Goal: Transaction & Acquisition: Purchase product/service

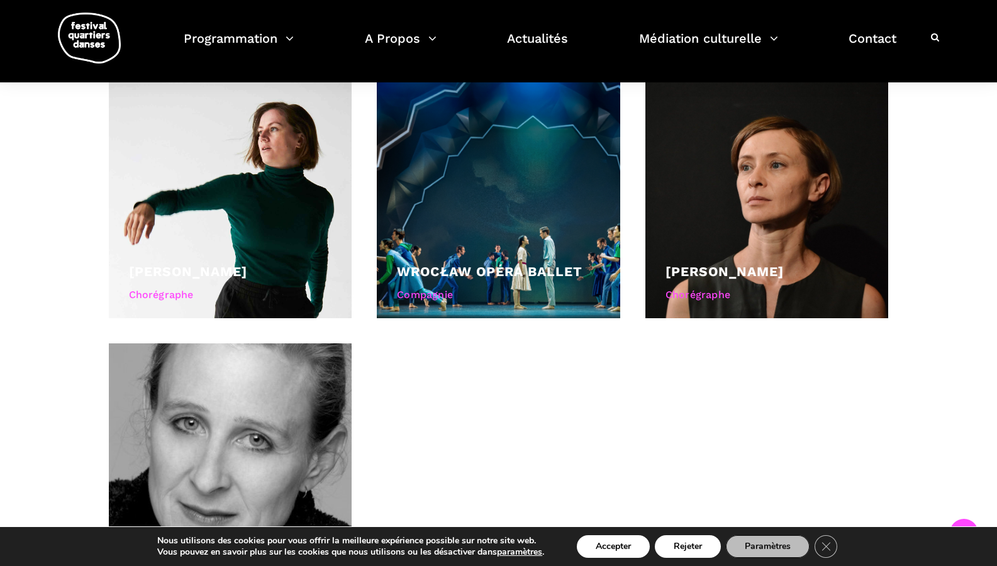
scroll to position [797, 0]
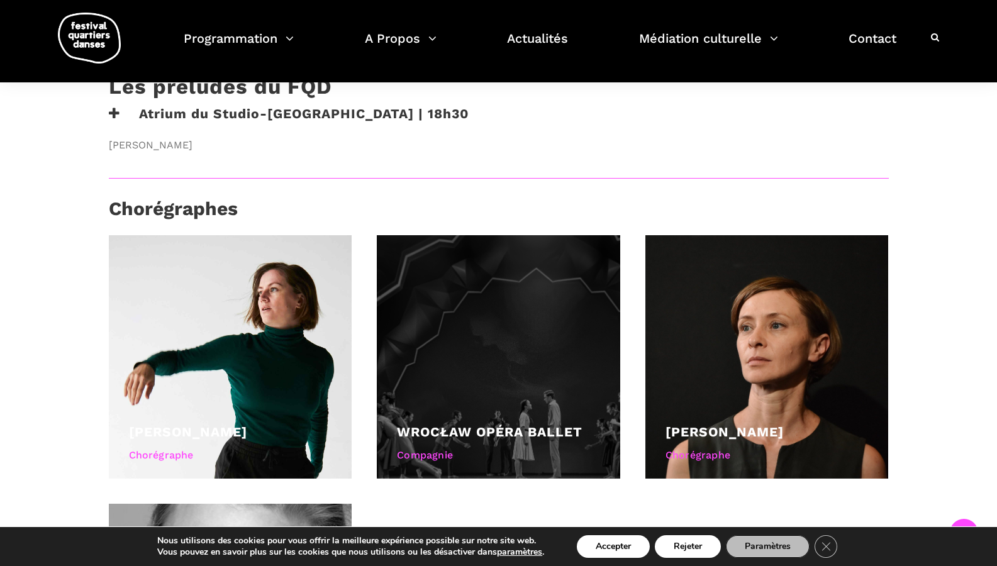
click at [473, 337] on div at bounding box center [499, 357] width 244 height 244
click at [466, 406] on div at bounding box center [499, 357] width 244 height 244
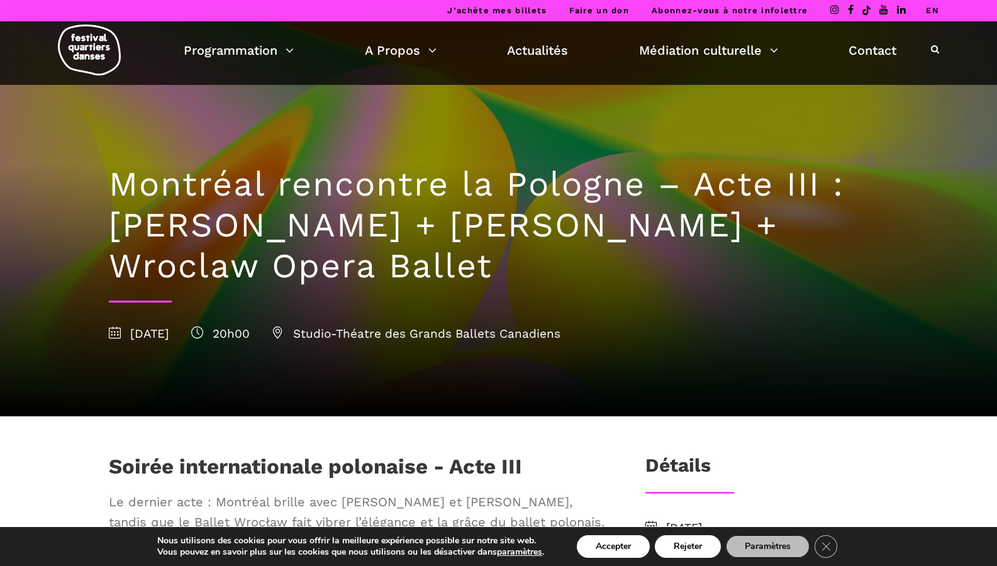
scroll to position [0, 0]
click at [135, 267] on h1 "Montréal rencontre la Pologne – Acte III : Hélène Simoneau Danse + Jane Mappin …" at bounding box center [499, 225] width 780 height 122
drag, startPoint x: 135, startPoint y: 267, endPoint x: 420, endPoint y: 268, distance: 284.4
click at [420, 268] on h1 "Montréal rencontre la Pologne – Acte III : Hélène Simoneau Danse + Jane Mappin …" at bounding box center [499, 225] width 780 height 122
copy h1 "Wroclaw Opera Ballet"
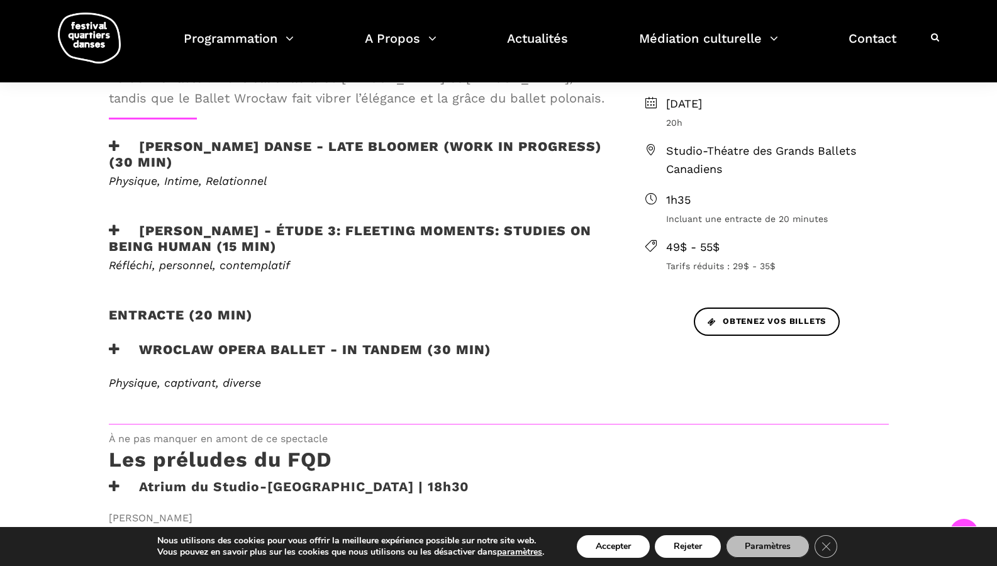
scroll to position [424, 0]
click at [752, 319] on span "Obtenez vos billets" at bounding box center [767, 321] width 118 height 13
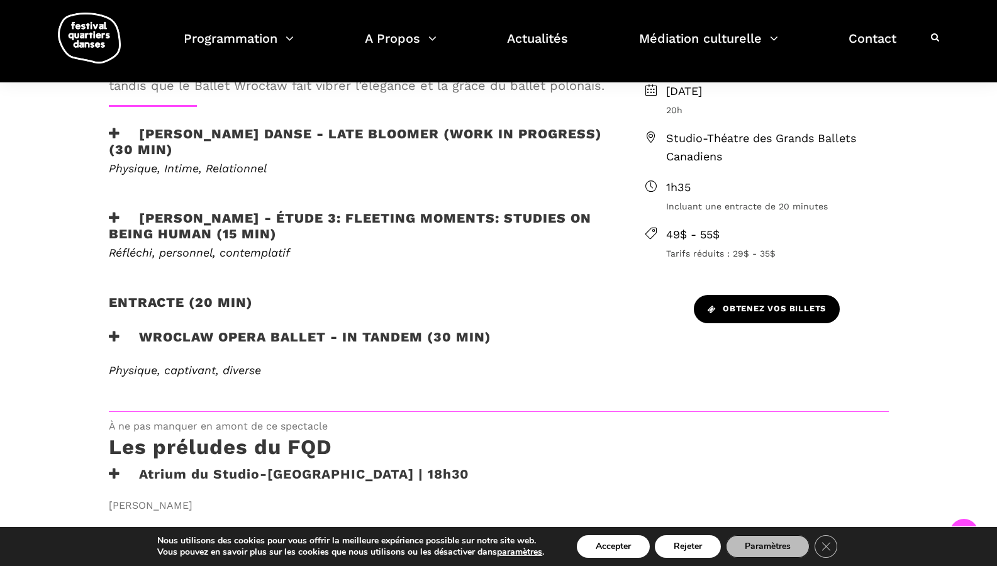
scroll to position [434, 1]
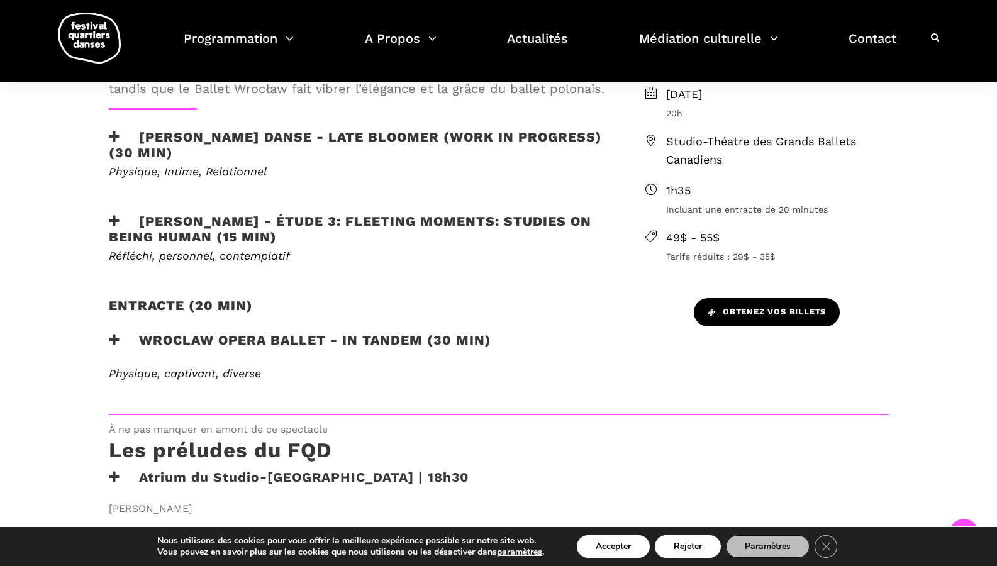
click at [730, 298] on link "Obtenez vos billets" at bounding box center [767, 312] width 146 height 28
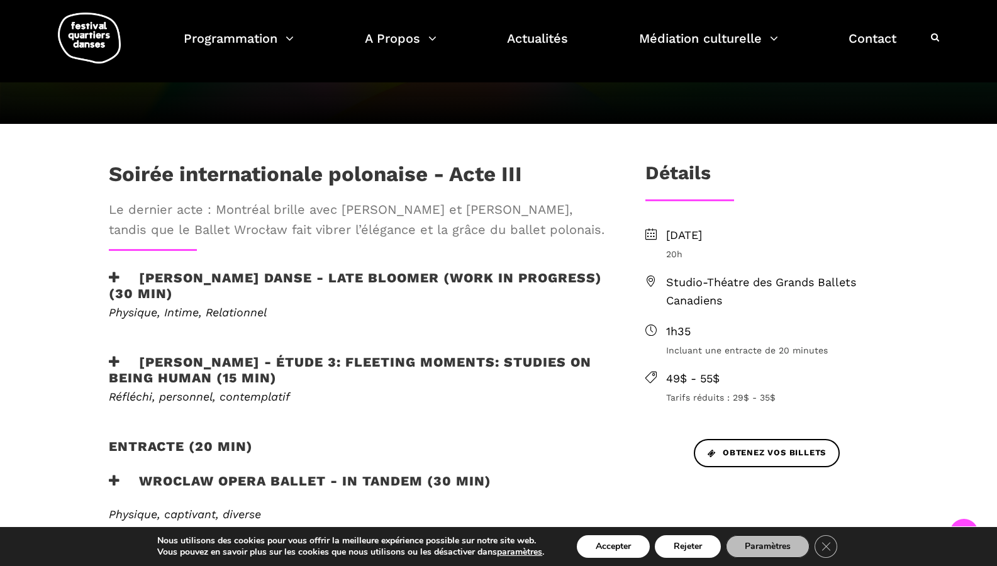
scroll to position [293, 0]
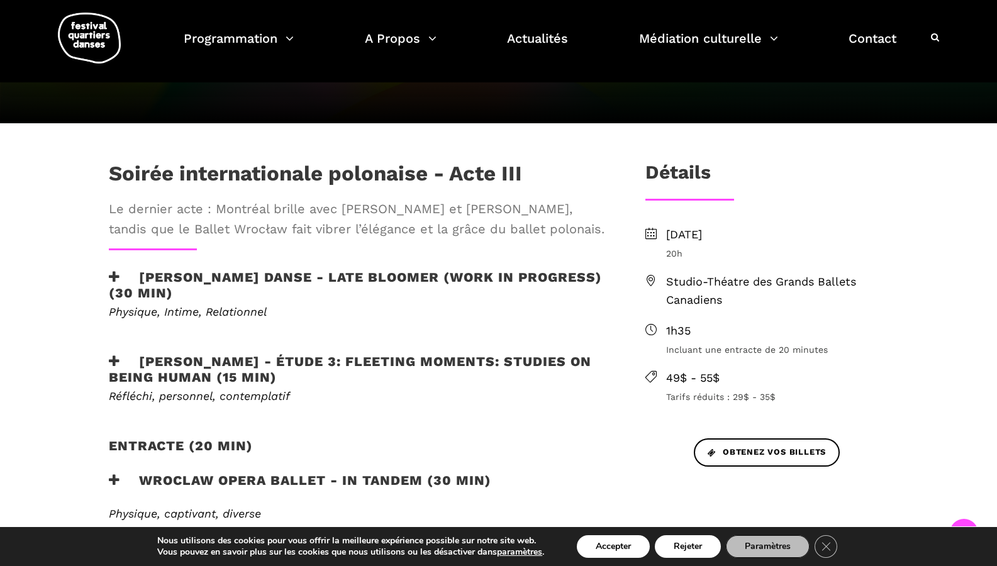
click at [683, 376] on span "49$ - 55$" at bounding box center [777, 378] width 223 height 18
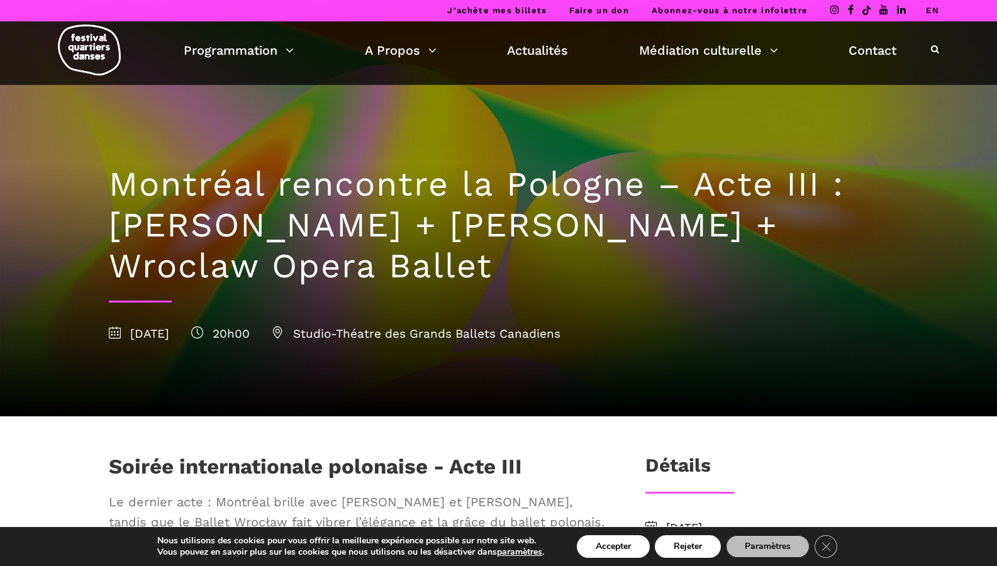
scroll to position [0, 0]
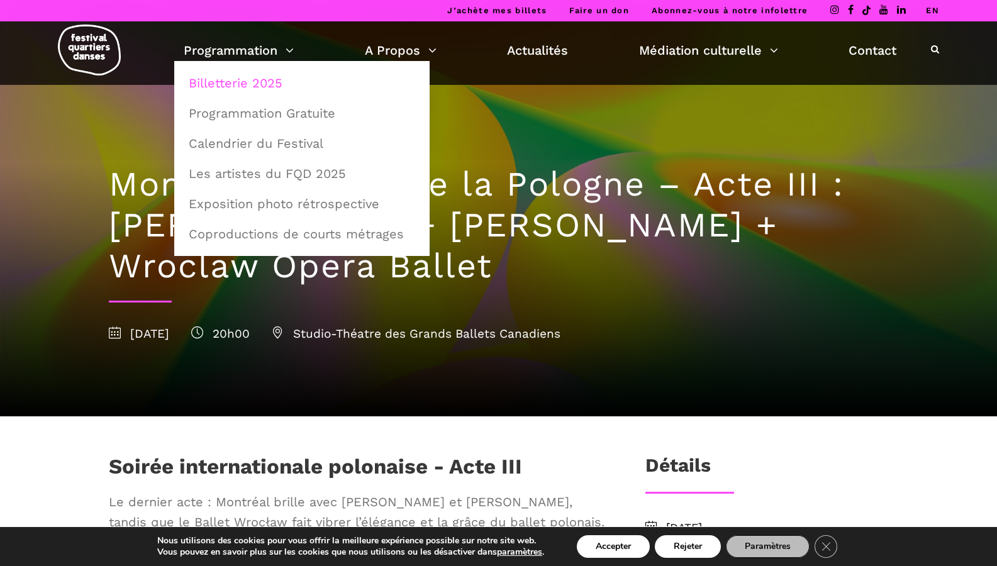
click at [255, 80] on link "Billetterie 2025" at bounding box center [302, 83] width 242 height 29
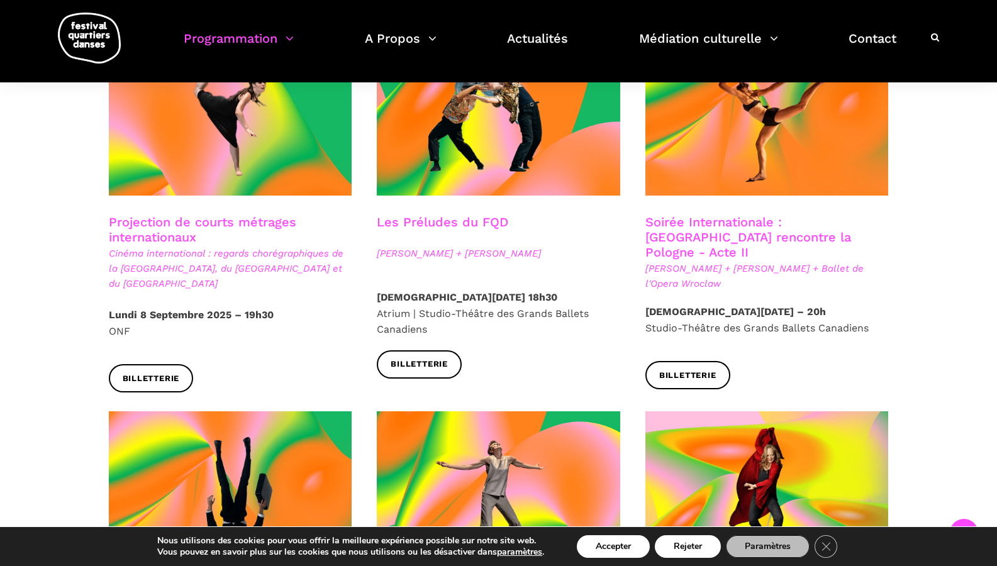
scroll to position [1112, 0]
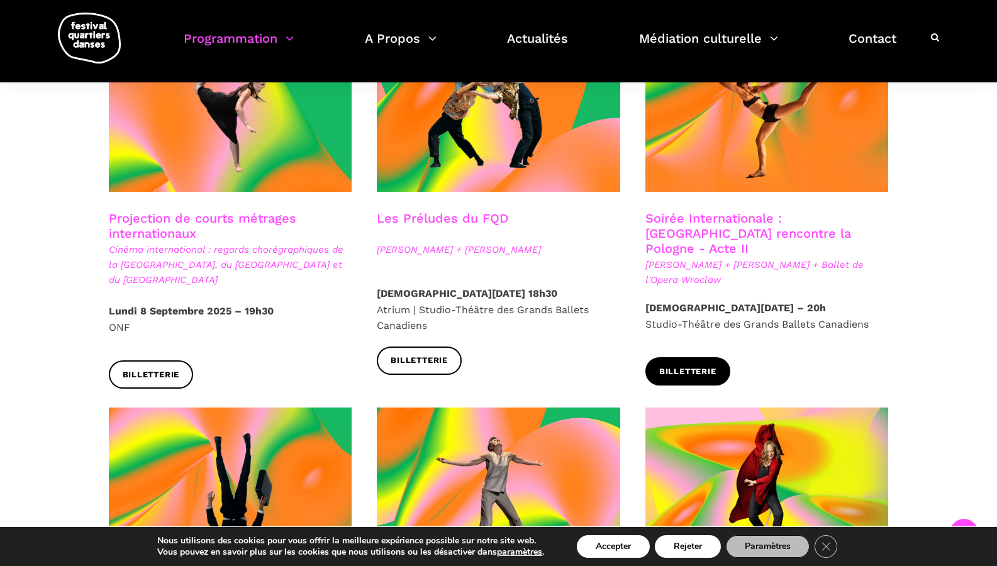
click at [682, 366] on span "Billetterie" at bounding box center [687, 372] width 57 height 13
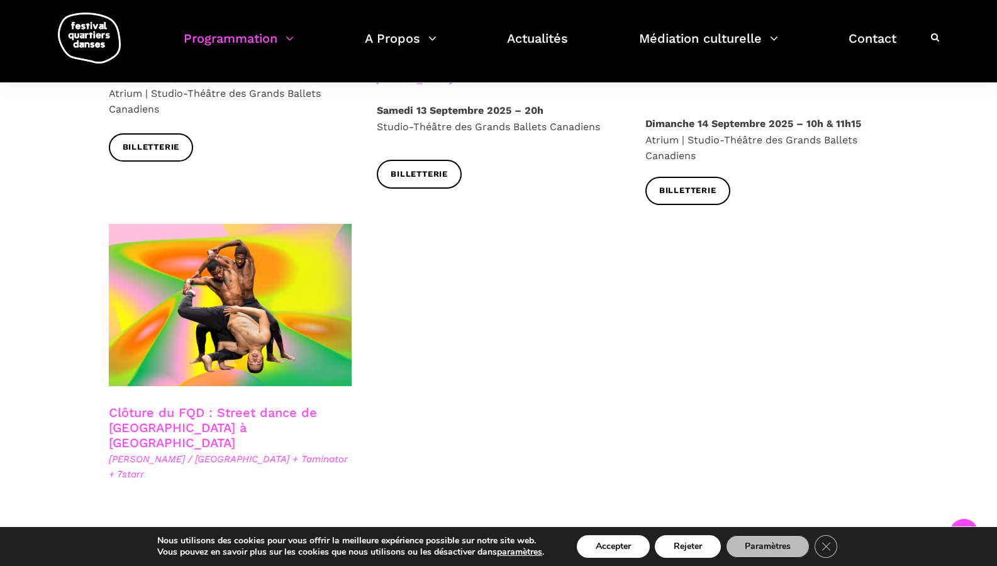
scroll to position [2092, 0]
